Goal: Information Seeking & Learning: Check status

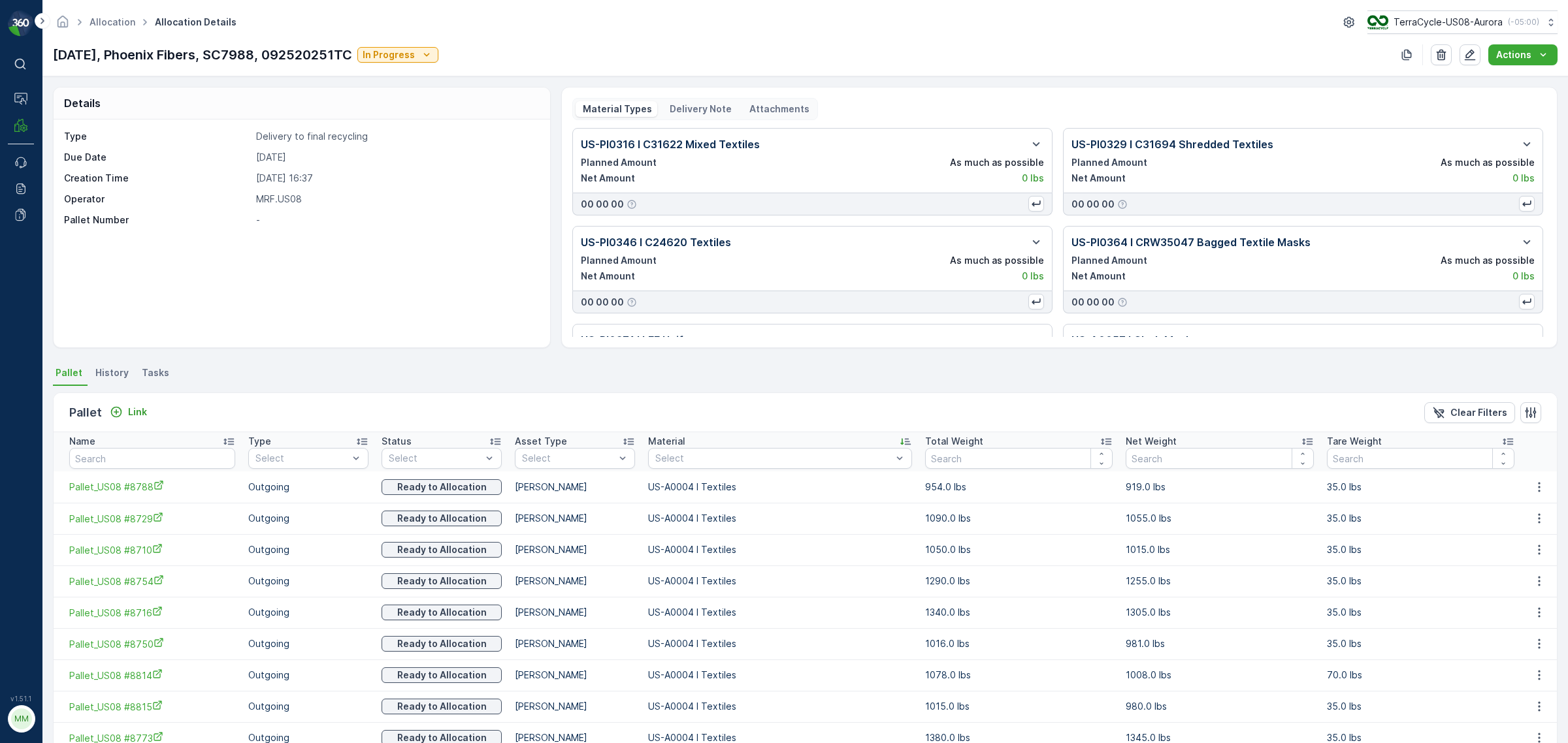
scroll to position [245, 0]
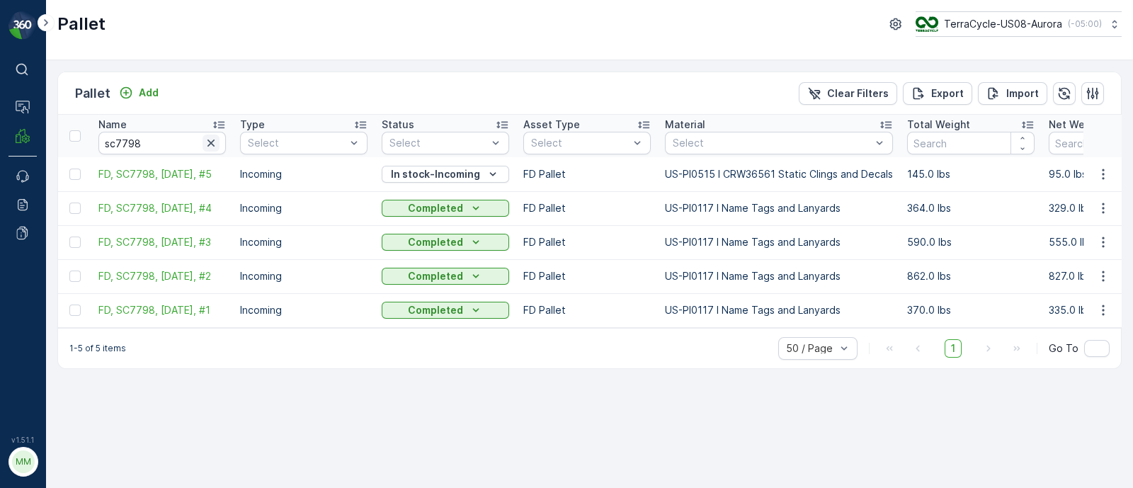
click at [210, 143] on icon "button" at bounding box center [210, 143] width 7 height 7
click at [792, 153] on div "Select" at bounding box center [779, 143] width 228 height 23
click at [790, 151] on div "Select" at bounding box center [779, 143] width 228 height 23
click at [787, 150] on div "Select" at bounding box center [779, 143] width 228 height 23
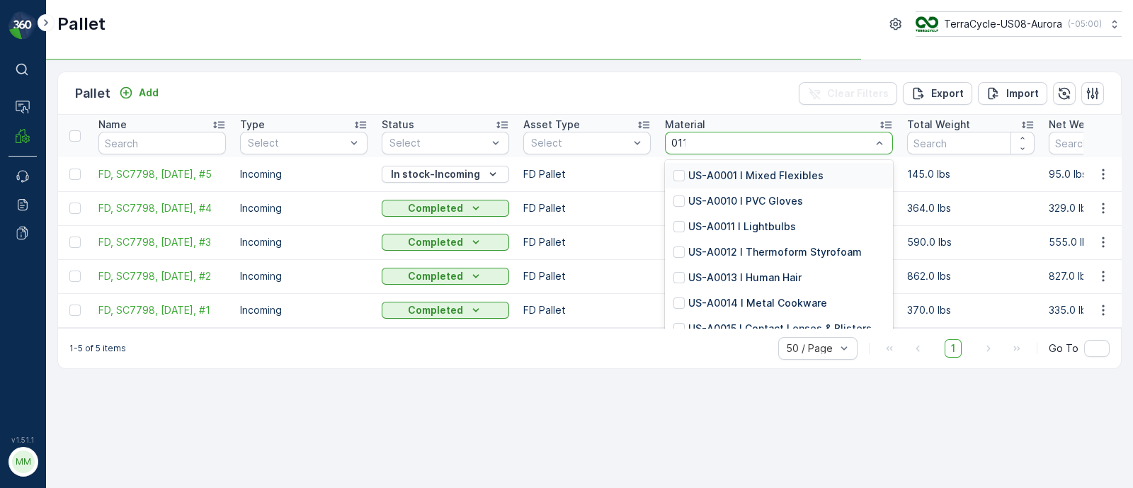
type input "0116"
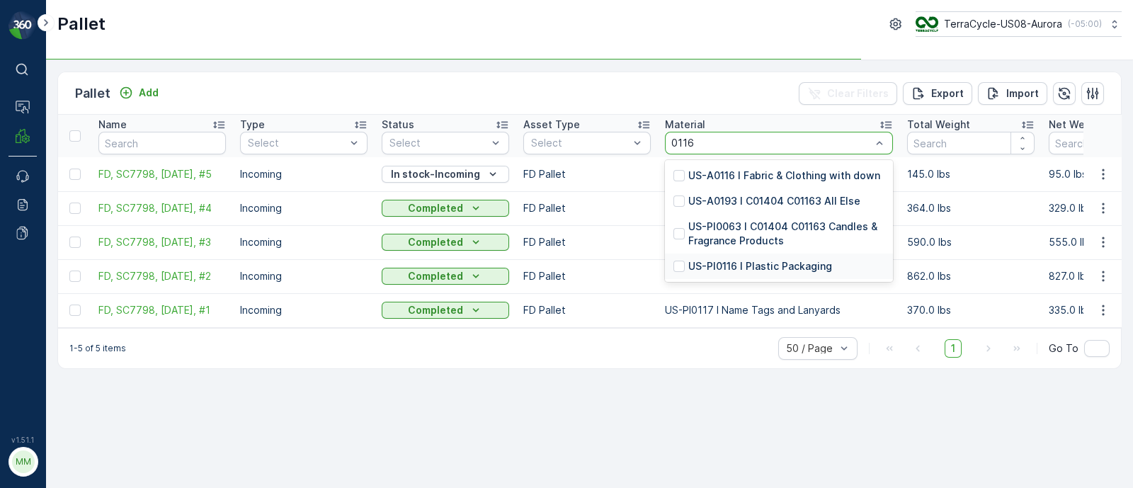
click at [729, 257] on div "US-PI0116 I Plastic Packaging" at bounding box center [779, 266] width 228 height 25
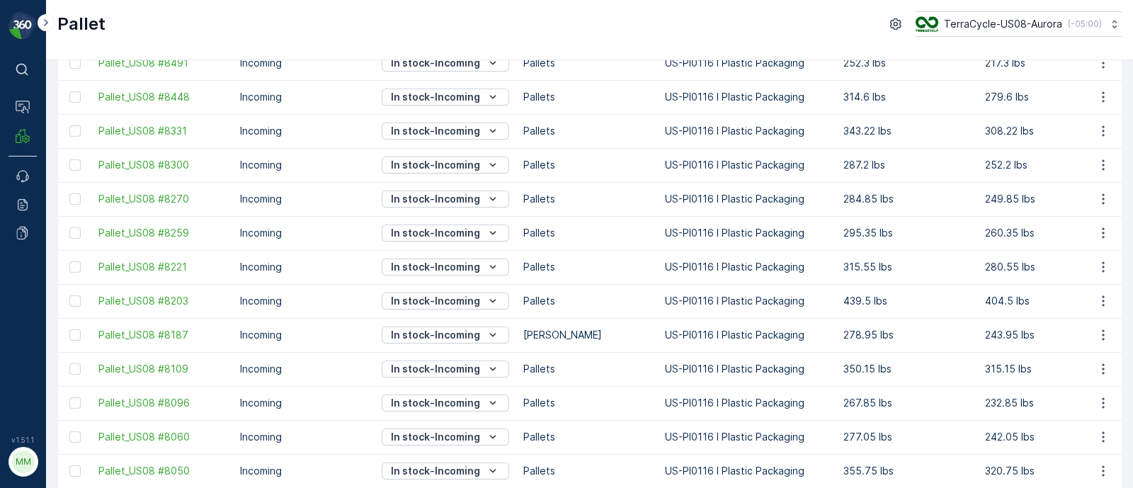
scroll to position [584, 0]
